Goal: Task Accomplishment & Management: Manage account settings

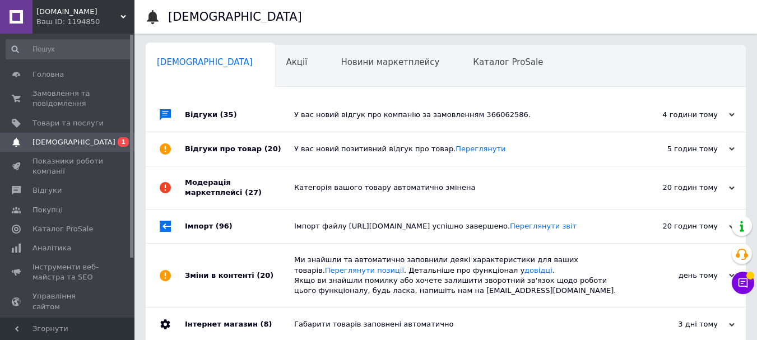
click at [342, 124] on div "У вас новий відгук про компанію за замовленням 366062586." at bounding box center [458, 115] width 328 height 34
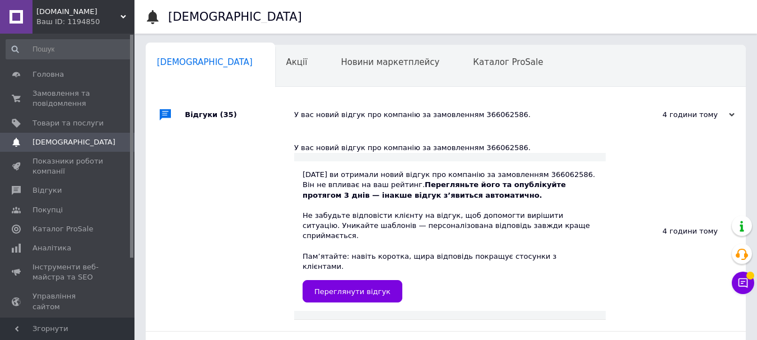
click at [342, 122] on div "У вас новий відгук про компанію за замовленням 366062586." at bounding box center [458, 115] width 328 height 34
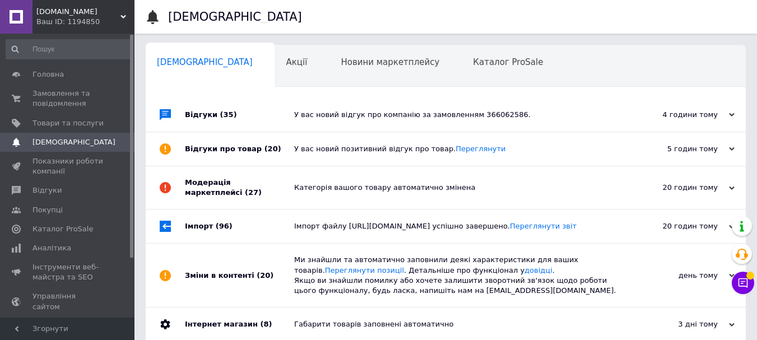
click at [342, 122] on div "У вас новий відгук про компанію за замовленням 366062586." at bounding box center [458, 115] width 328 height 34
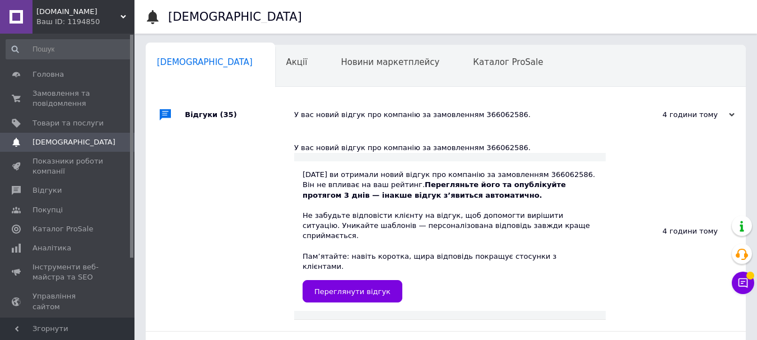
click at [342, 123] on div "У вас новий відгук про компанію за замовленням 366062586." at bounding box center [458, 115] width 328 height 34
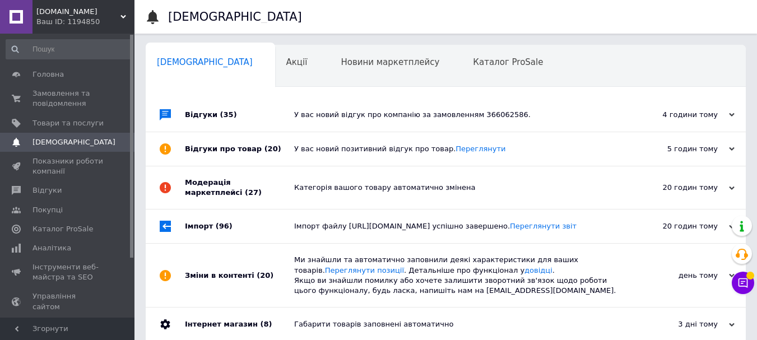
click at [346, 148] on div "У вас новий позитивний відгук про товар. [GEOGRAPHIC_DATA]" at bounding box center [458, 149] width 328 height 10
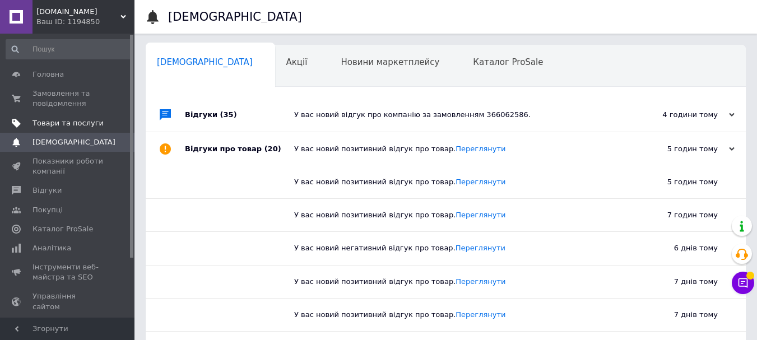
click at [72, 126] on span "Товари та послуги" at bounding box center [67, 123] width 71 height 10
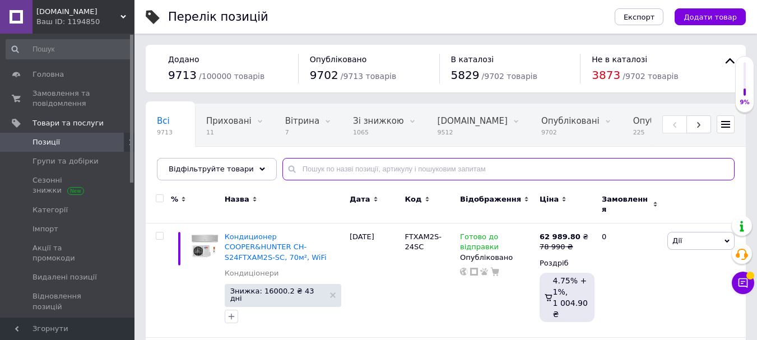
click at [315, 165] on input "text" at bounding box center [508, 169] width 452 height 22
paste input "Валіза Bonro Style (велика)"
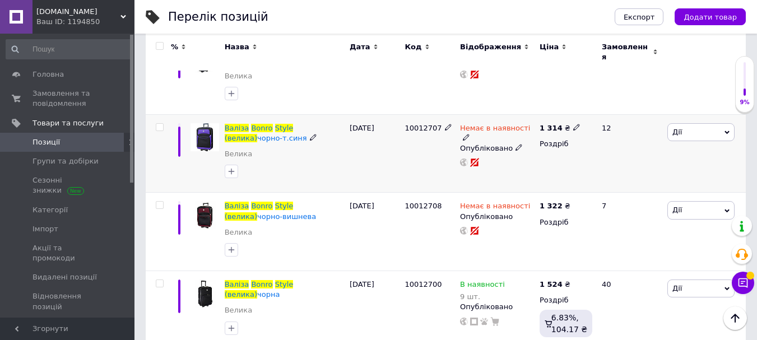
scroll to position [284, 0]
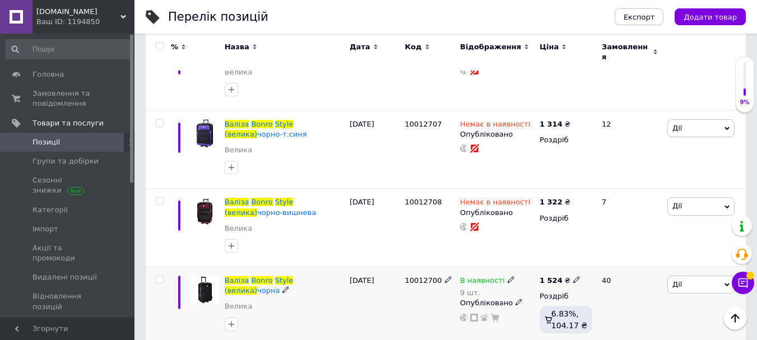
type input "Валіза Bonro Style (велика)"
click at [469, 267] on div "В наявності 9 шт. Опубліковано" at bounding box center [497, 306] width 80 height 79
click at [476, 276] on span "В наявності" at bounding box center [482, 282] width 45 height 12
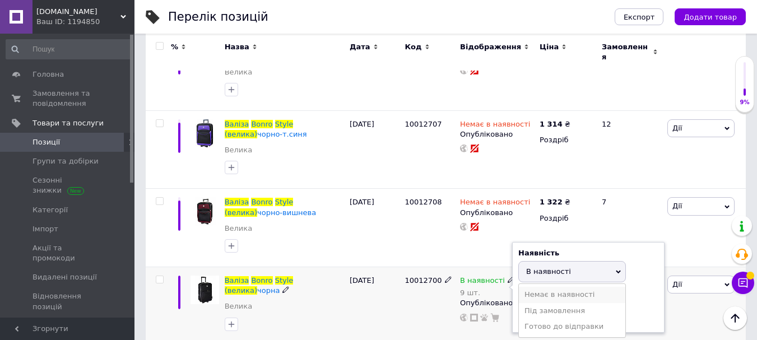
click at [528, 287] on li "Немає в наявності" at bounding box center [572, 295] width 106 height 16
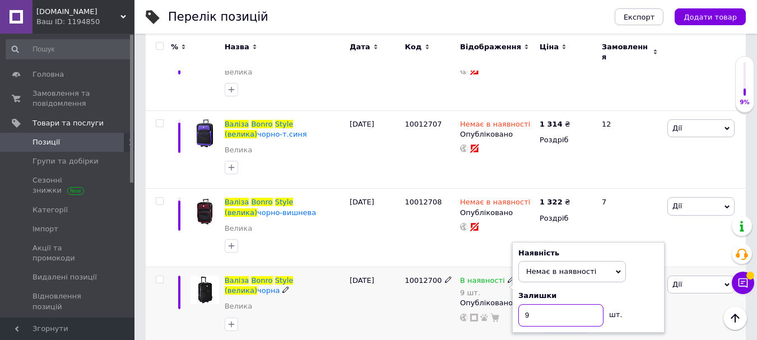
click at [540, 304] on input "9" at bounding box center [560, 315] width 85 height 22
click at [326, 318] on div "Валіза Bonro Style (велика) чорна Велика" at bounding box center [284, 306] width 125 height 79
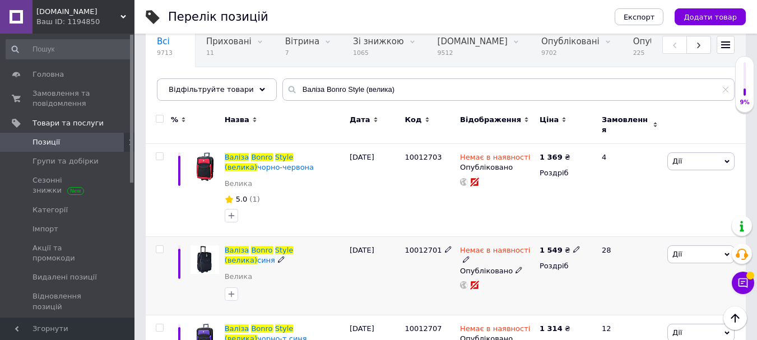
scroll to position [60, 0]
